Goal: Transaction & Acquisition: Purchase product/service

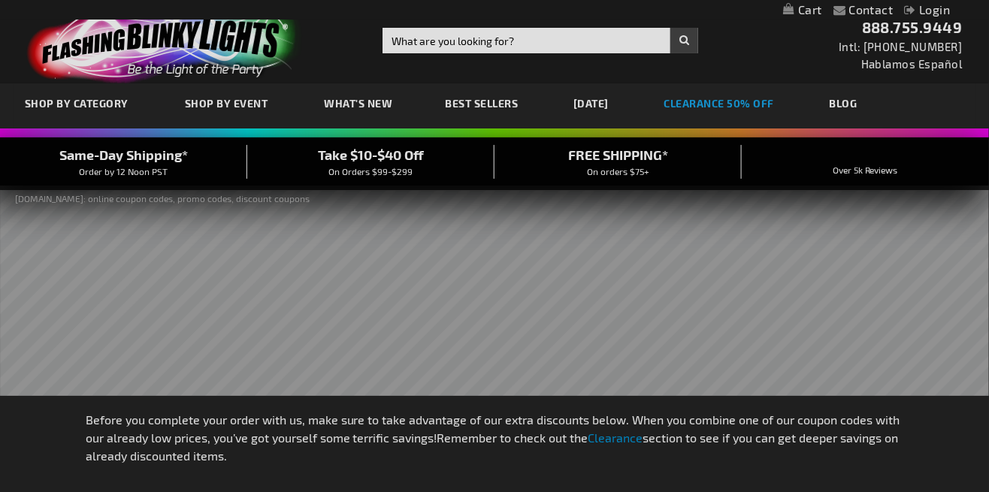
click at [752, 102] on link "CLEARANCE 50% OFF" at bounding box center [719, 103] width 133 height 50
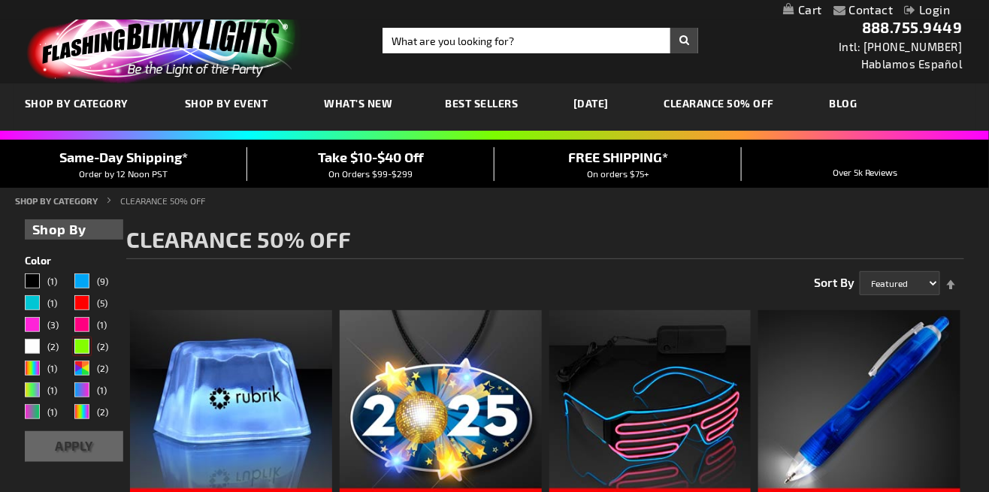
click at [77, 340] on div "Green" at bounding box center [81, 346] width 15 height 15
click at [85, 440] on button "Apply" at bounding box center [74, 446] width 98 height 31
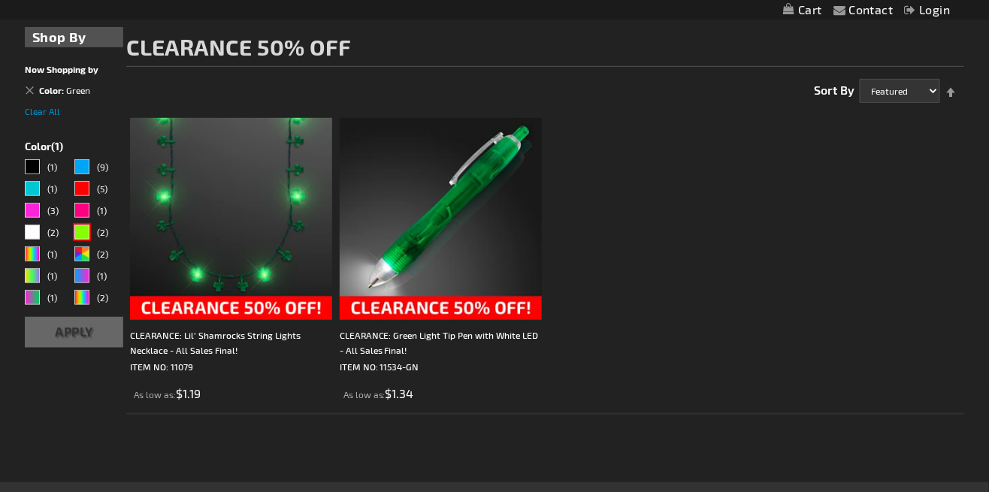
scroll to position [195, 0]
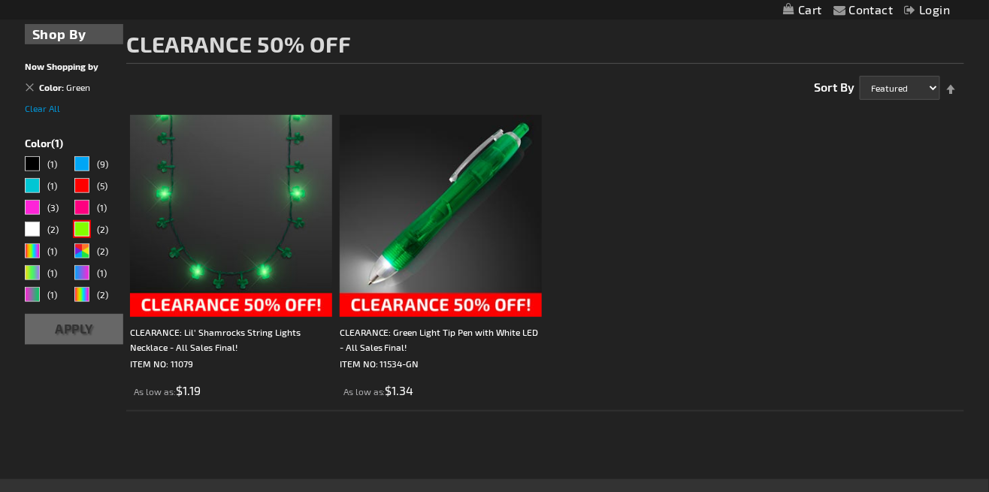
click at [445, 202] on img at bounding box center [441, 216] width 202 height 202
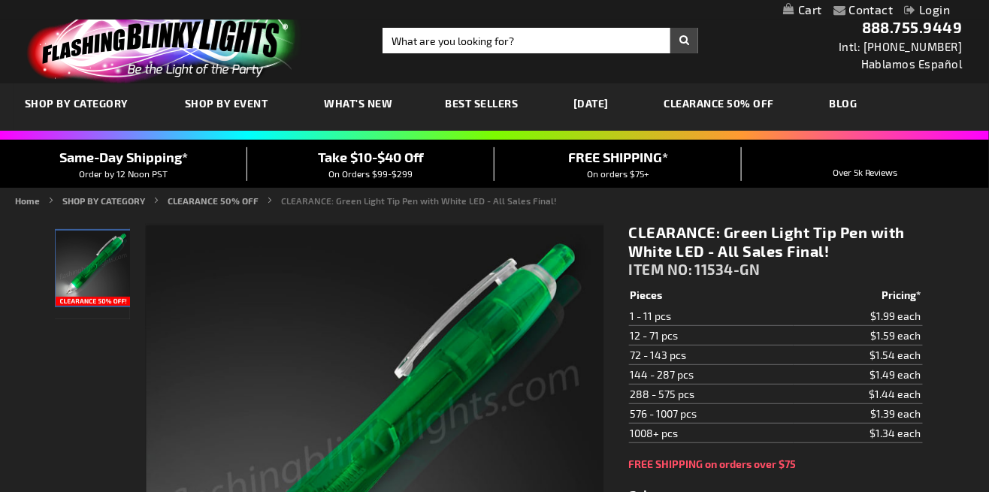
click at [361, 104] on span "What's New" at bounding box center [359, 103] width 68 height 13
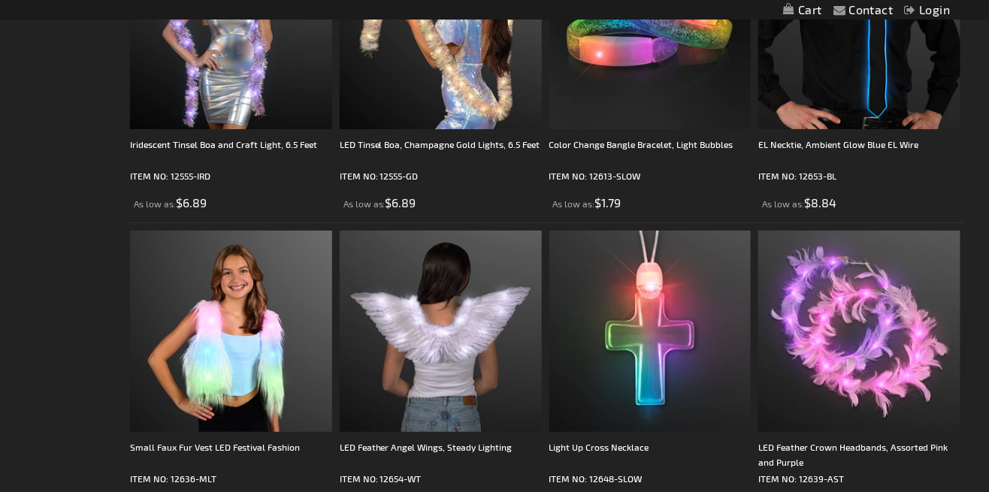
scroll to position [3396, 0]
